Goal: Navigation & Orientation: Find specific page/section

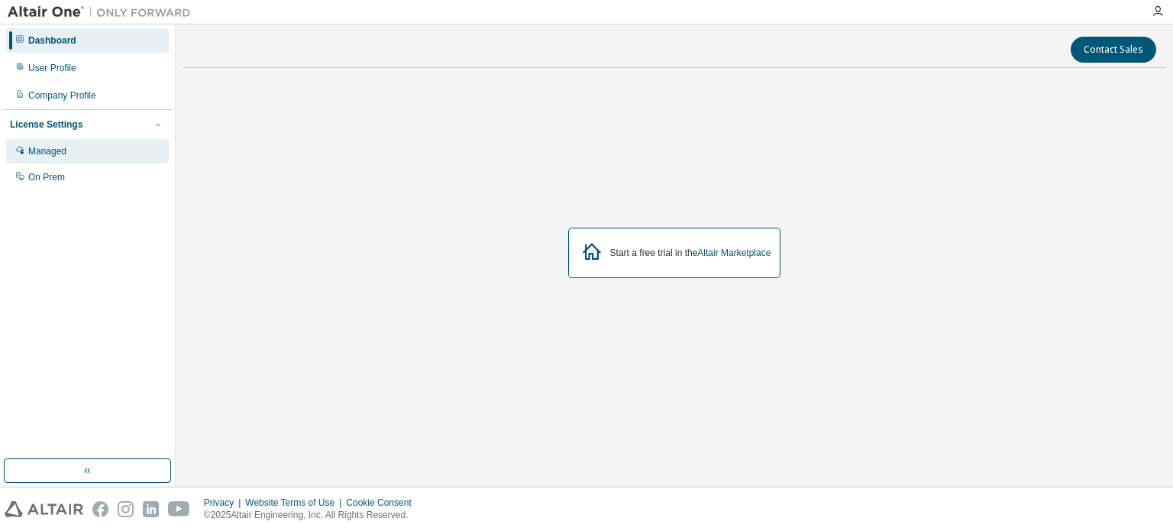
click at [82, 157] on div "Managed" at bounding box center [87, 151] width 163 height 24
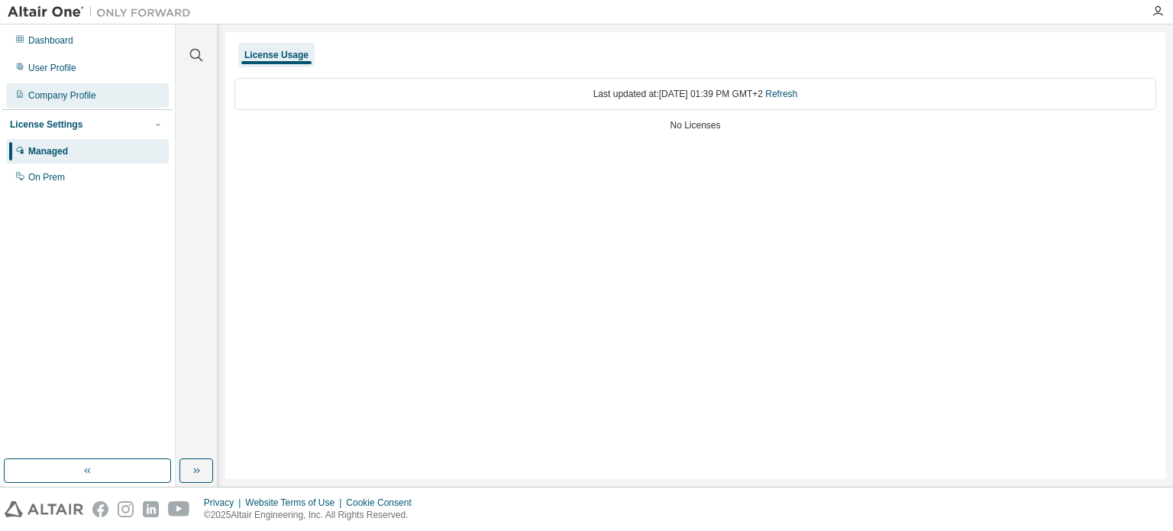
click at [83, 98] on div "Company Profile" at bounding box center [62, 95] width 68 height 12
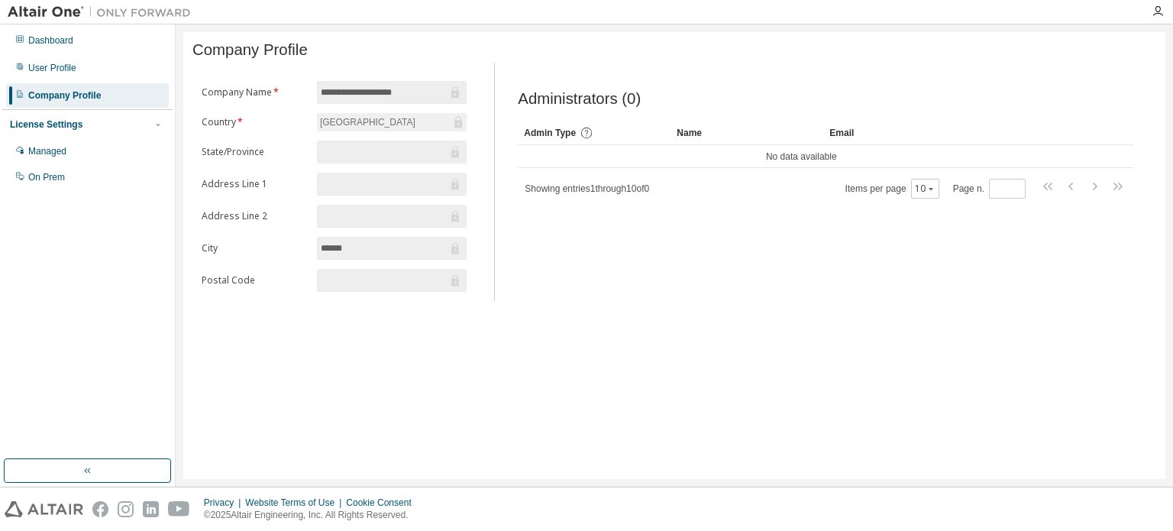
click at [403, 245] on input "******" at bounding box center [384, 248] width 127 height 15
click at [60, 40] on div "Dashboard" at bounding box center [50, 40] width 45 height 12
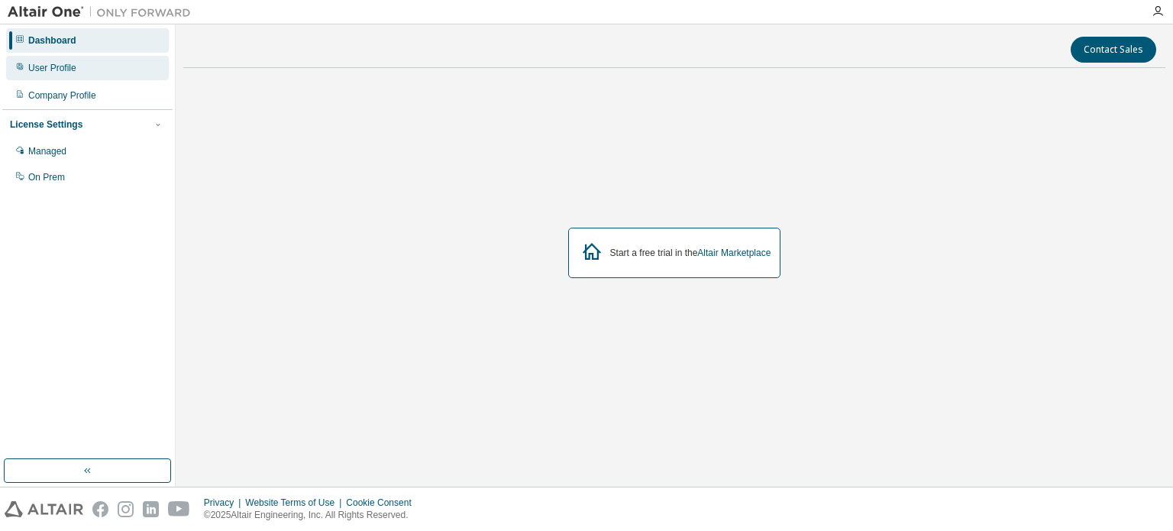
click at [61, 64] on div "User Profile" at bounding box center [52, 68] width 48 height 12
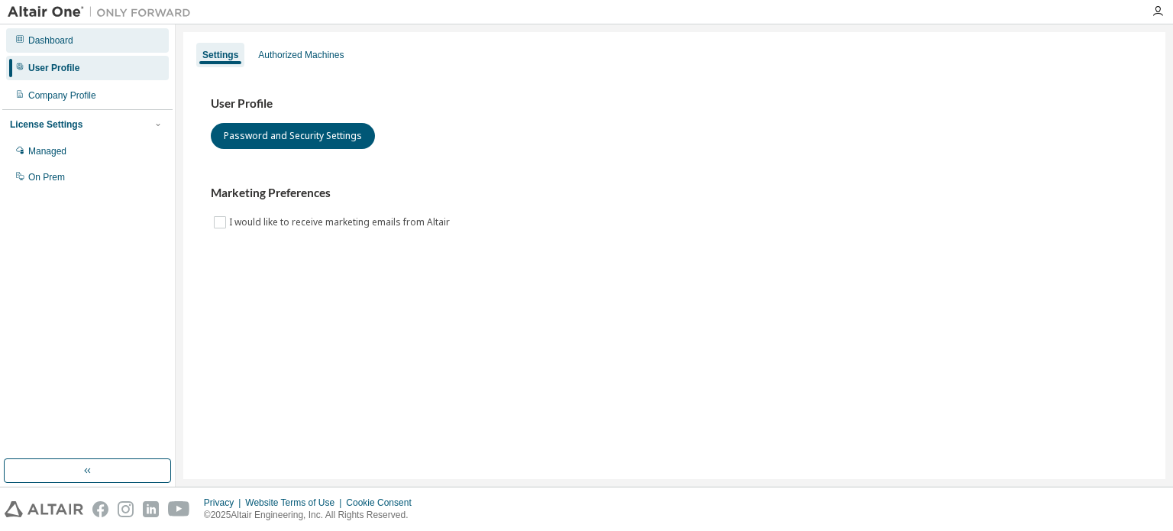
click at [55, 36] on div "Dashboard" at bounding box center [50, 40] width 45 height 12
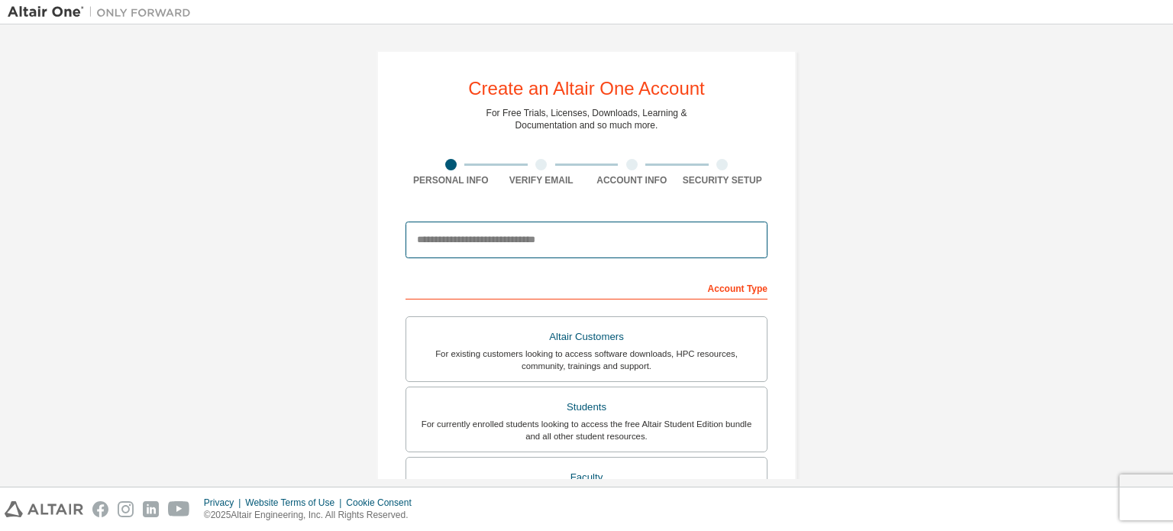
click at [660, 235] on input "email" at bounding box center [586, 239] width 362 height 37
type input "**********"
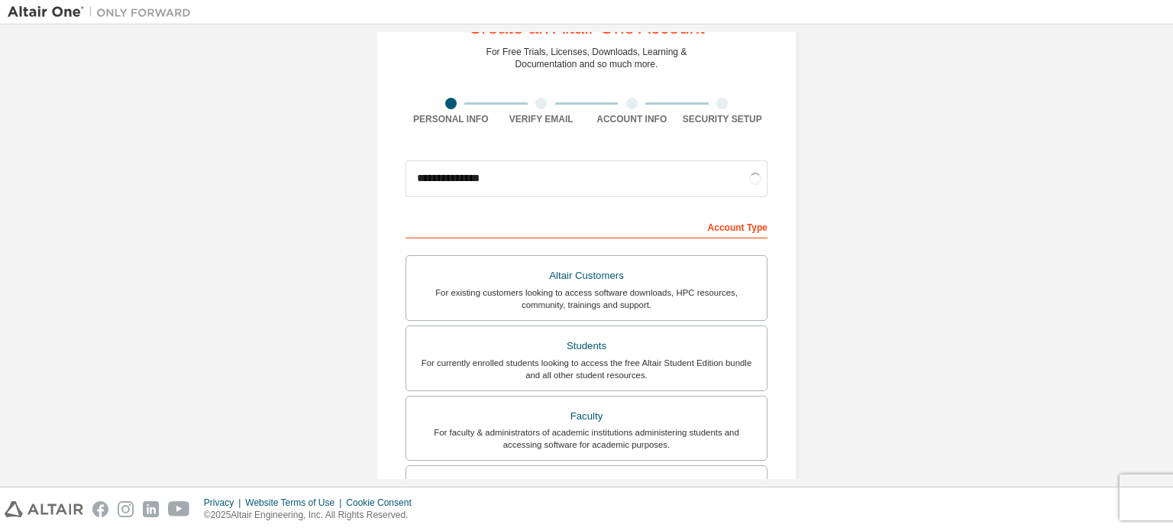
scroll to position [53, 0]
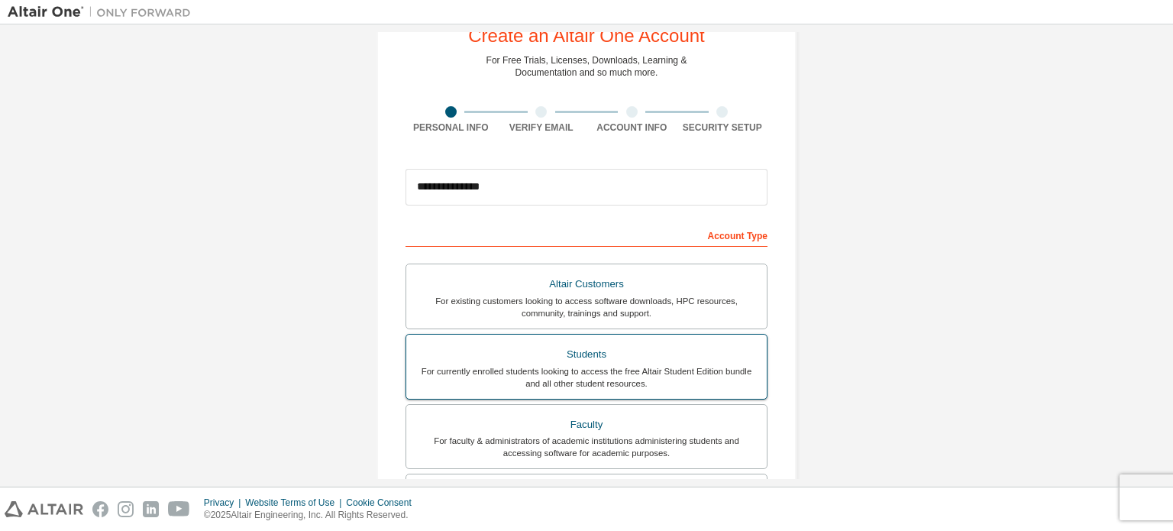
click at [609, 353] on div "Students" at bounding box center [586, 354] width 342 height 21
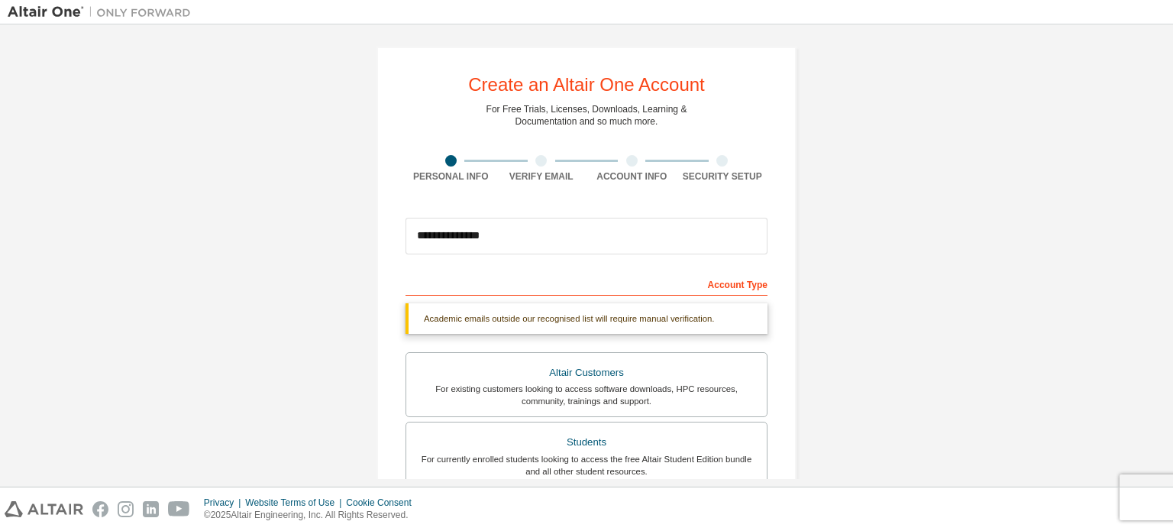
scroll to position [0, 0]
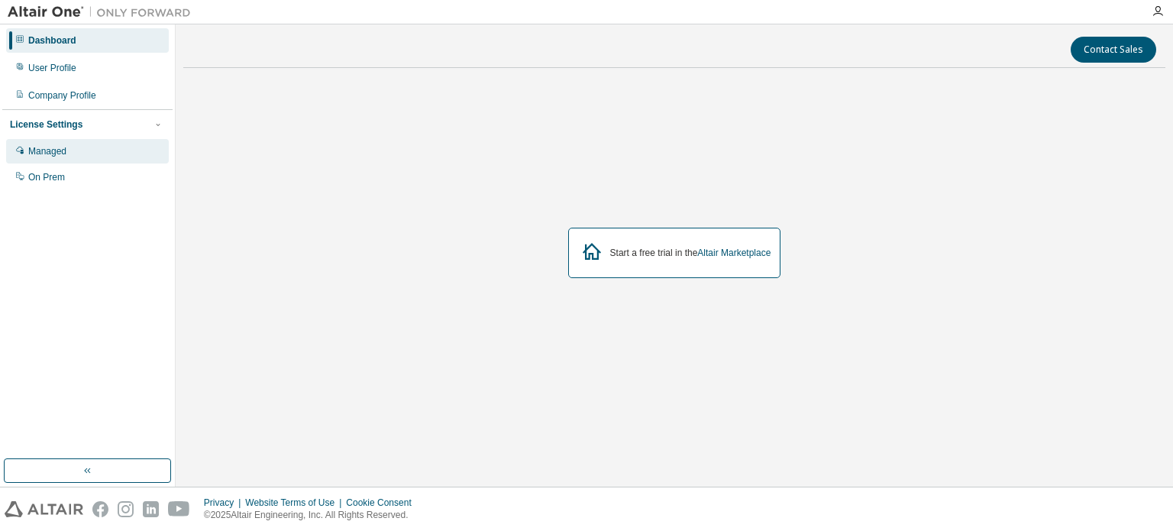
click at [54, 157] on div "Managed" at bounding box center [47, 151] width 38 height 12
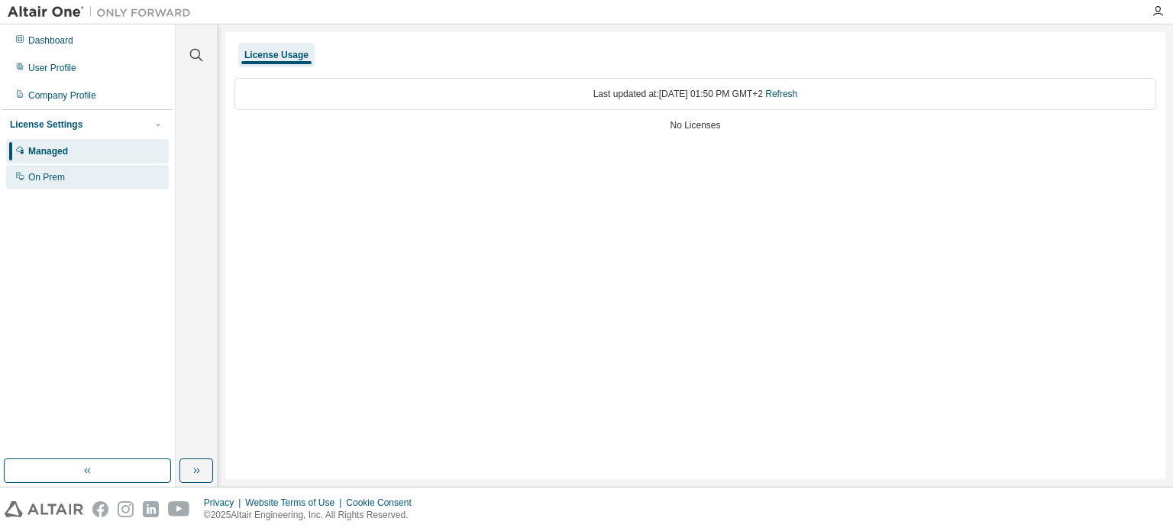
click at [57, 176] on div "On Prem" at bounding box center [46, 177] width 37 height 12
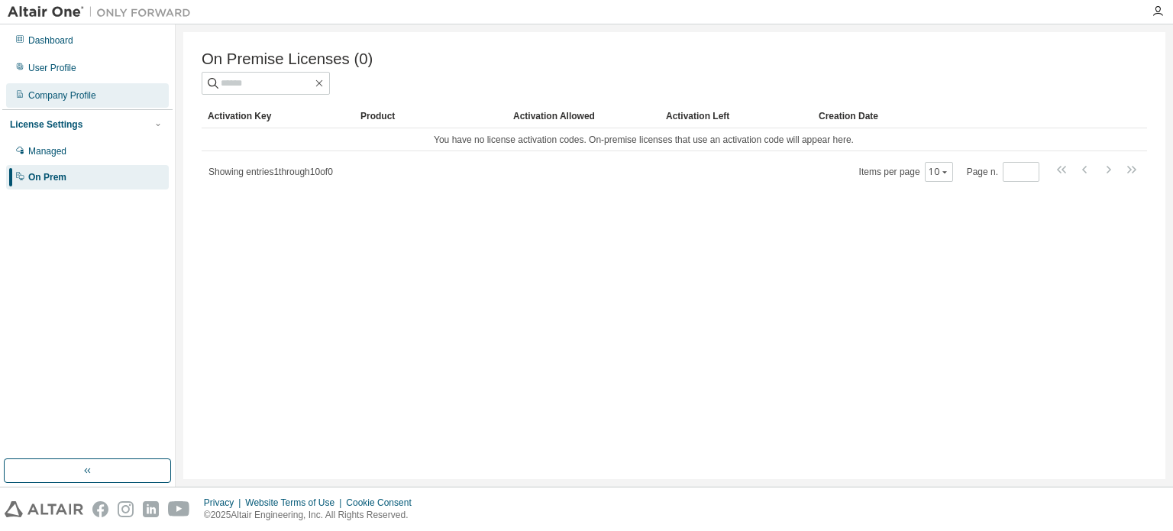
click at [79, 100] on div "Company Profile" at bounding box center [62, 95] width 68 height 12
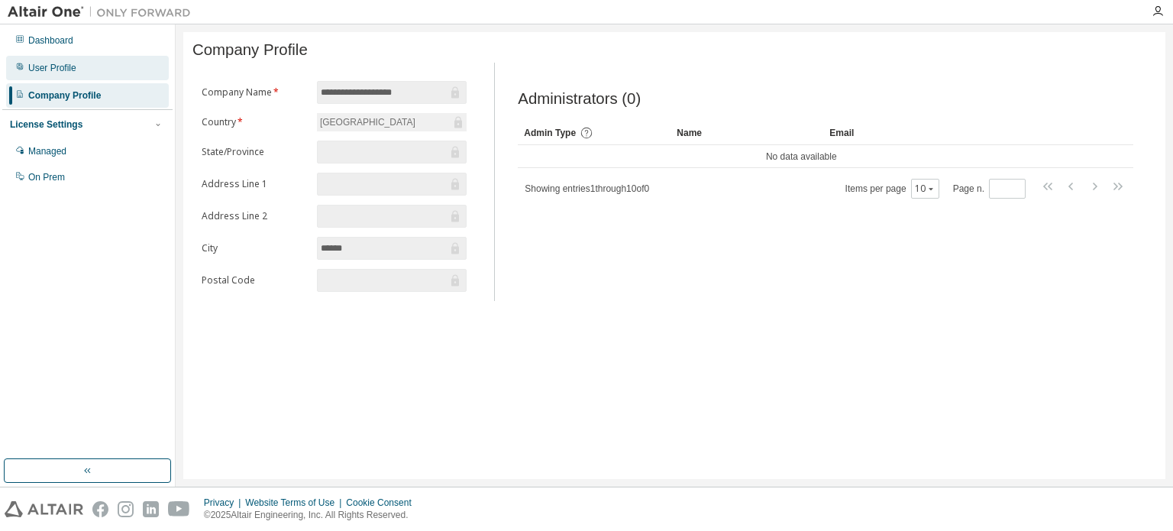
click at [81, 63] on div "User Profile" at bounding box center [87, 68] width 163 height 24
